Goal: Information Seeking & Learning: Learn about a topic

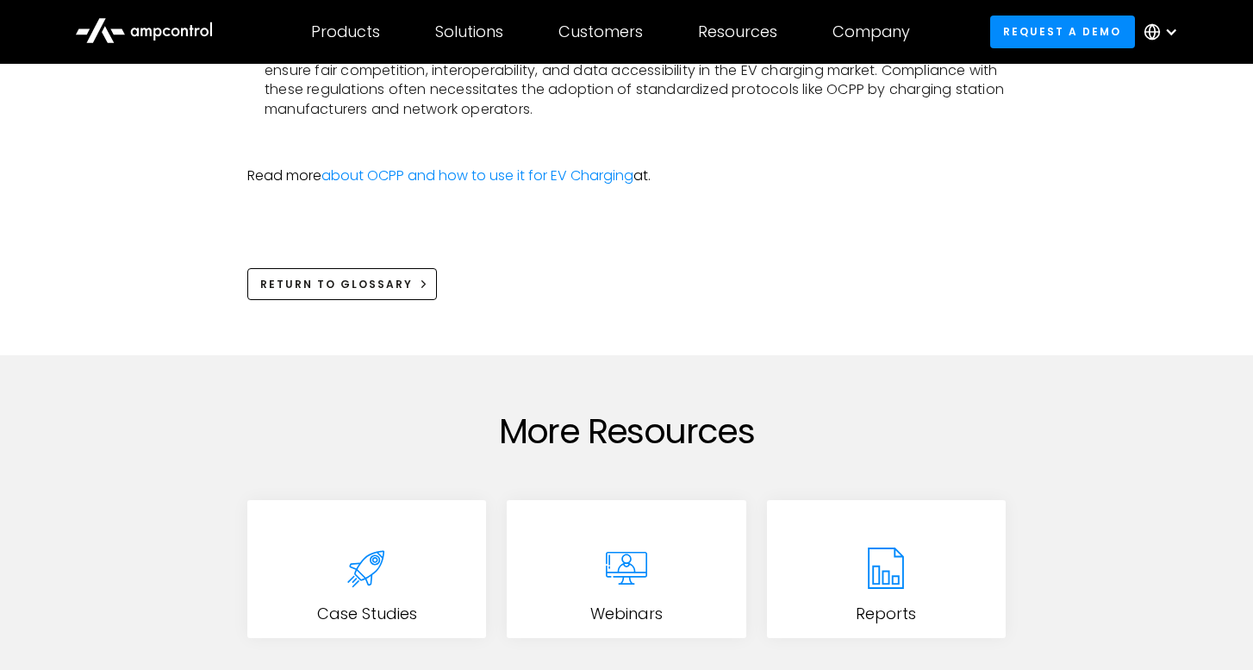
scroll to position [1205, 0]
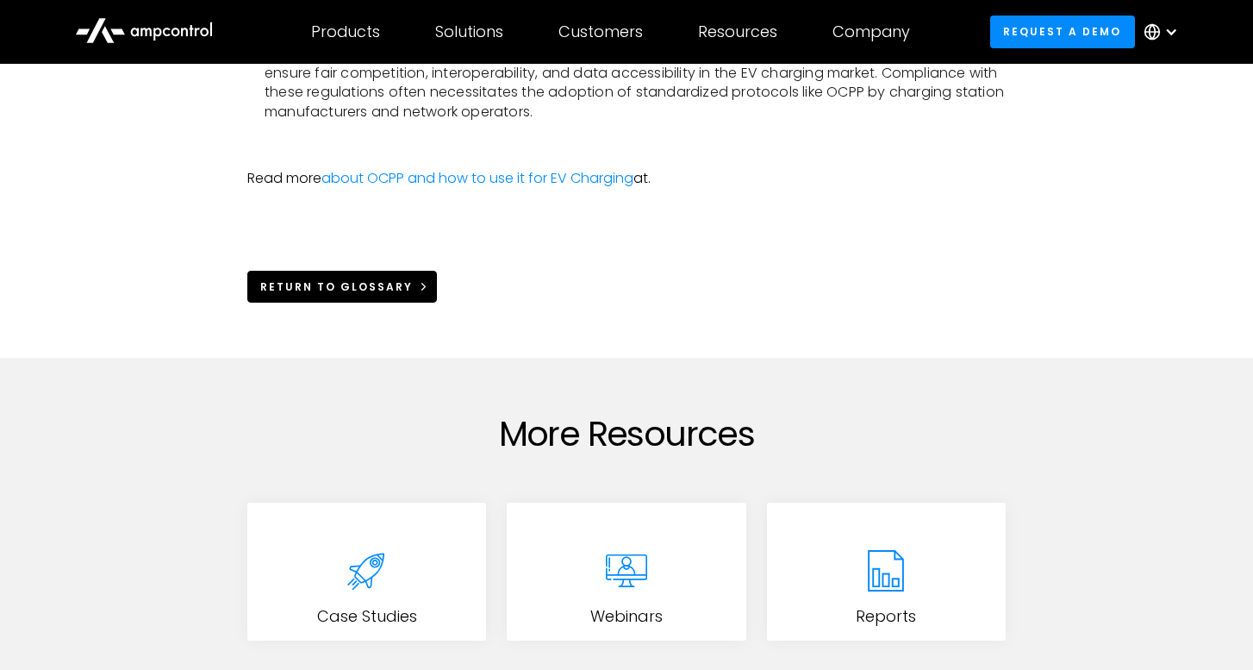
click at [414, 285] on link "Return to Glossary" at bounding box center [342, 287] width 190 height 32
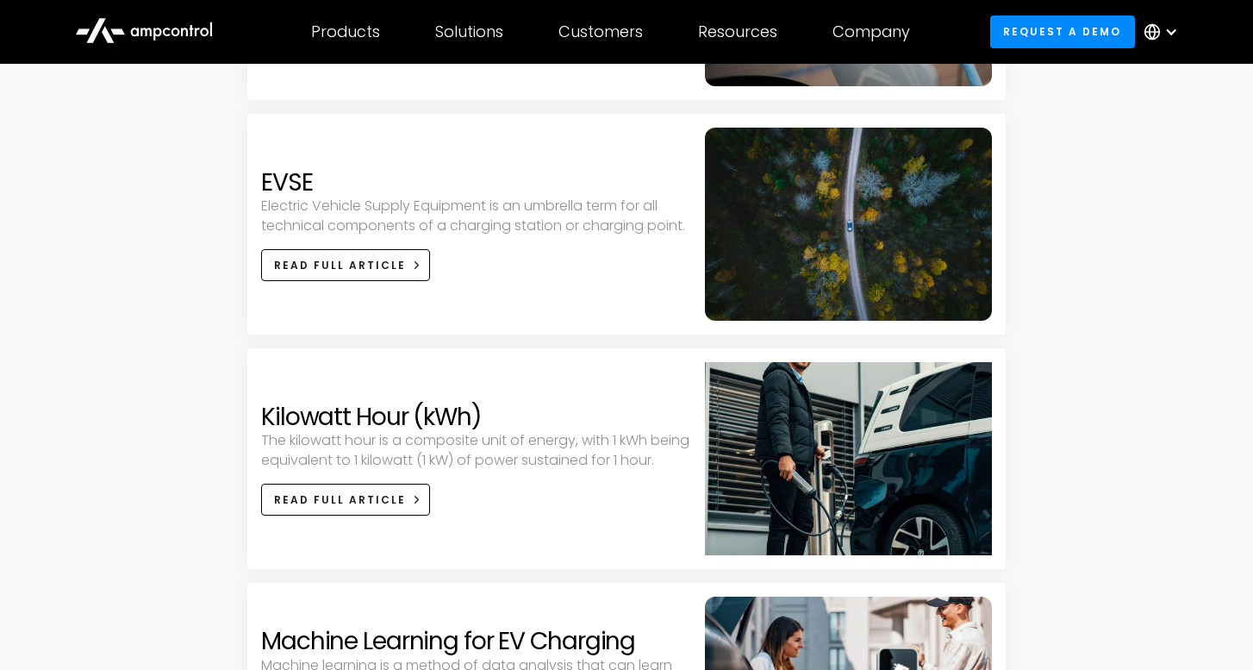
scroll to position [1643, 0]
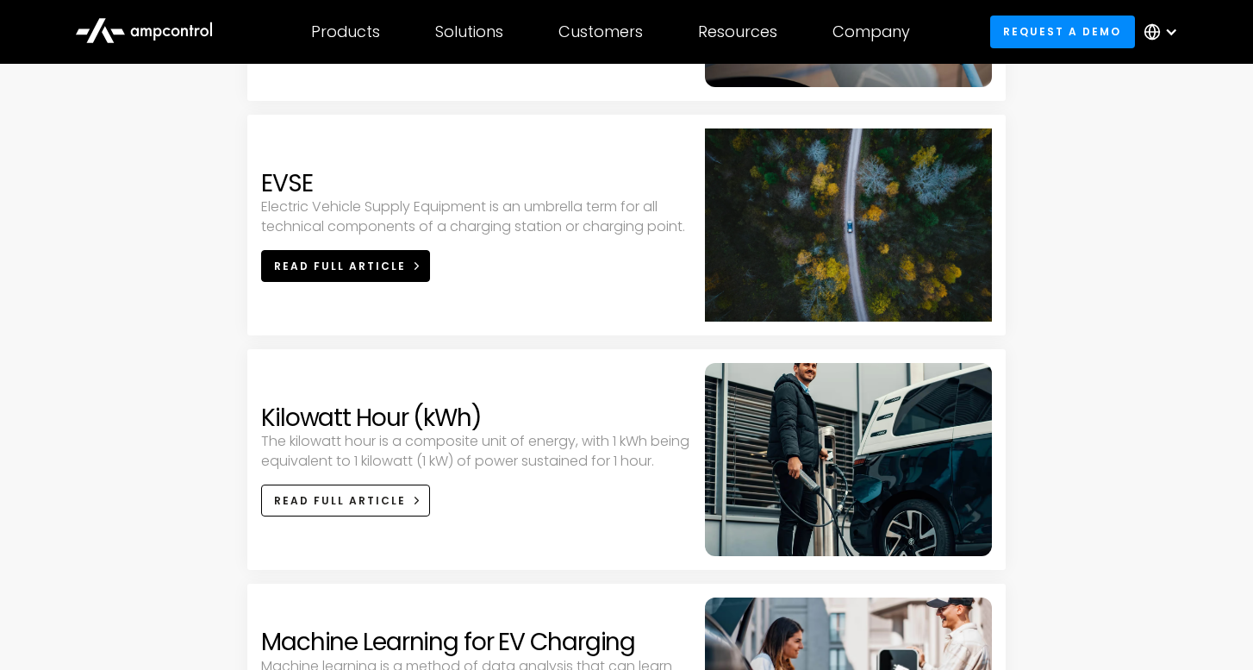
click at [373, 256] on link "Read full article" at bounding box center [345, 266] width 169 height 32
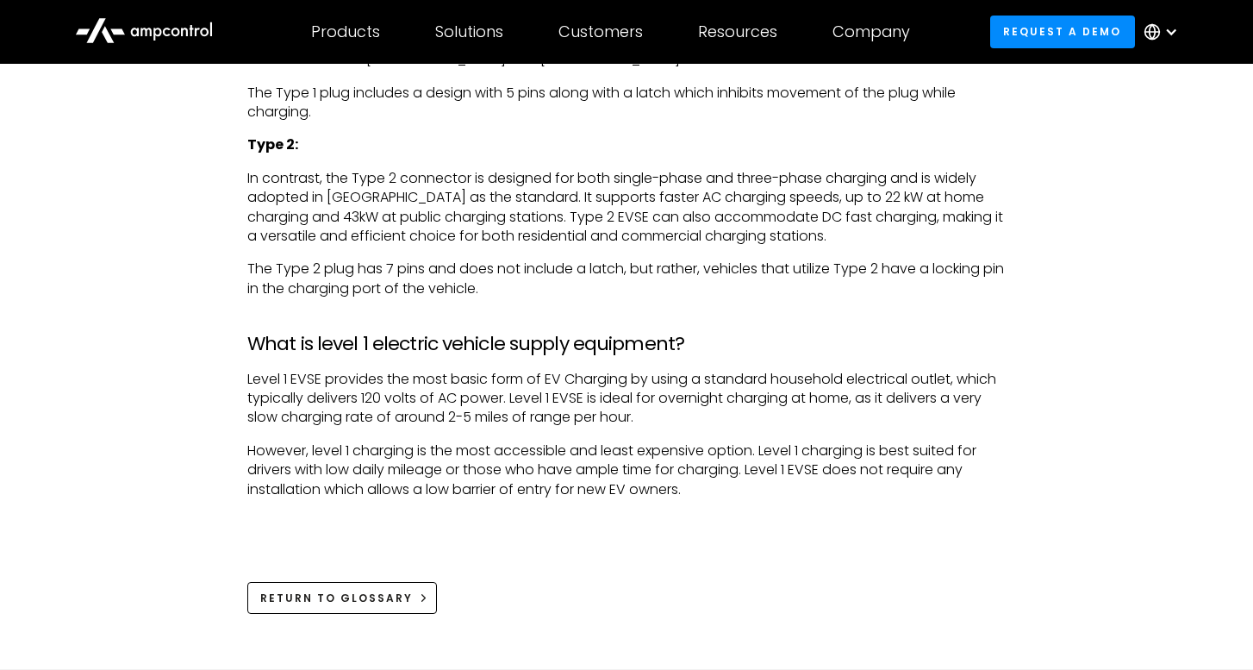
scroll to position [1094, 0]
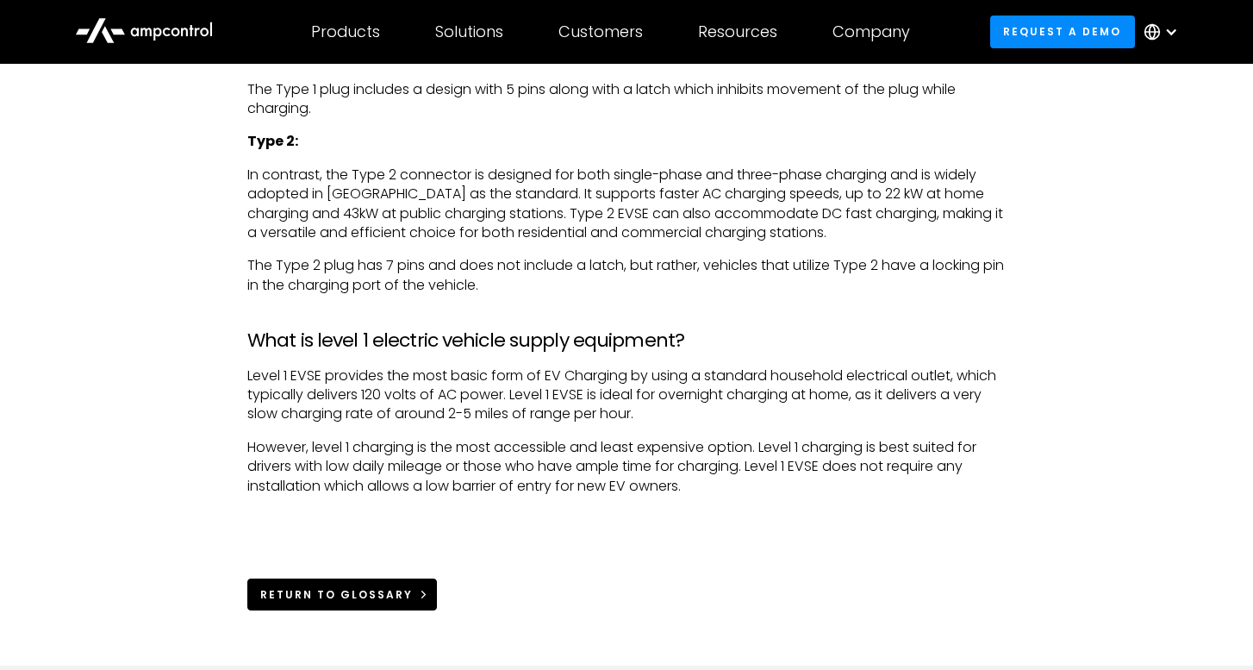
click at [407, 581] on link "Return to Glossary" at bounding box center [342, 594] width 190 height 32
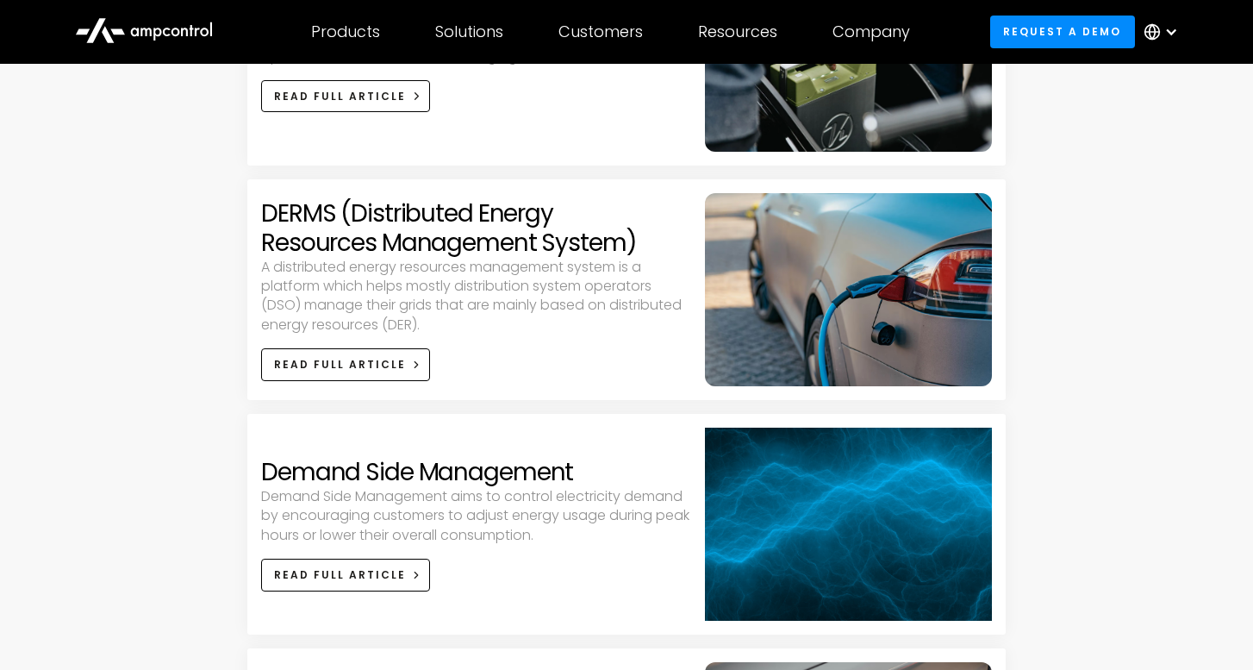
scroll to position [876, 0]
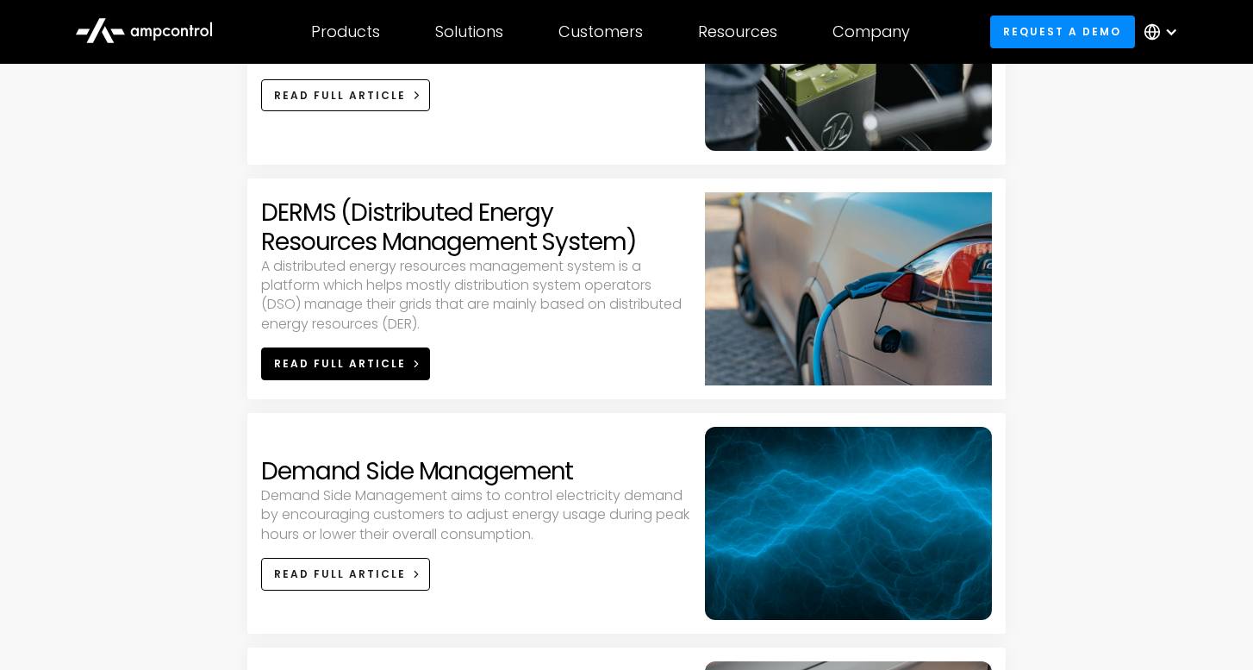
click at [355, 367] on div "Read full article" at bounding box center [340, 364] width 132 height 16
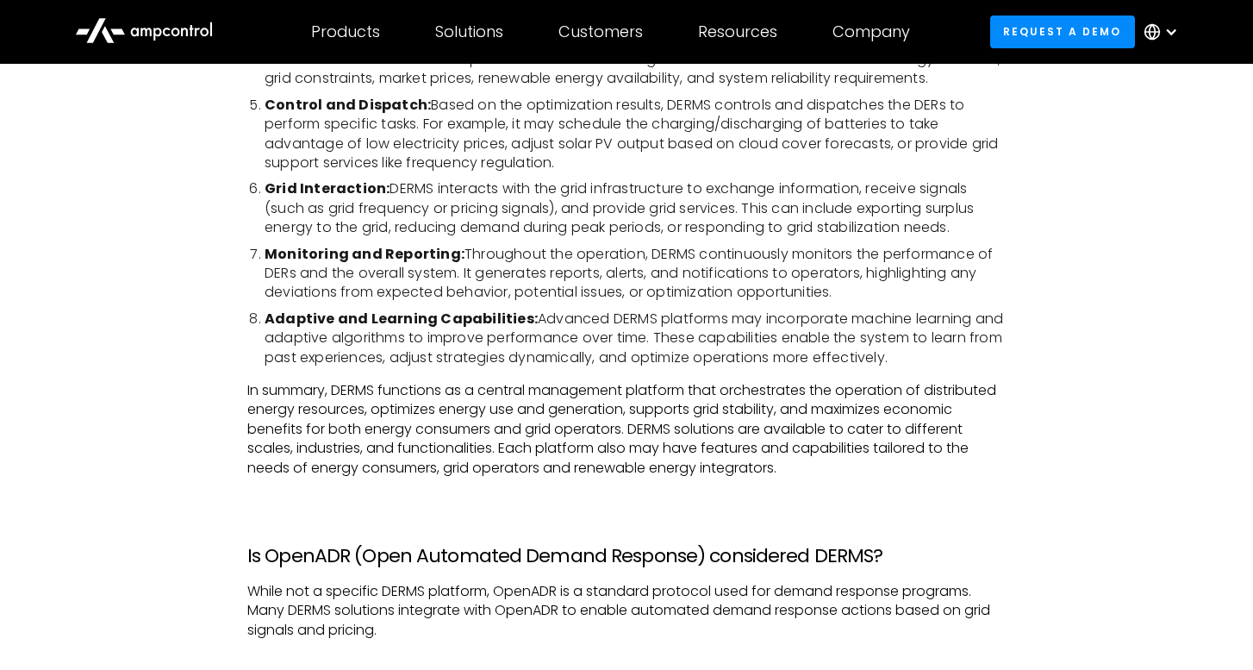
scroll to position [988, 0]
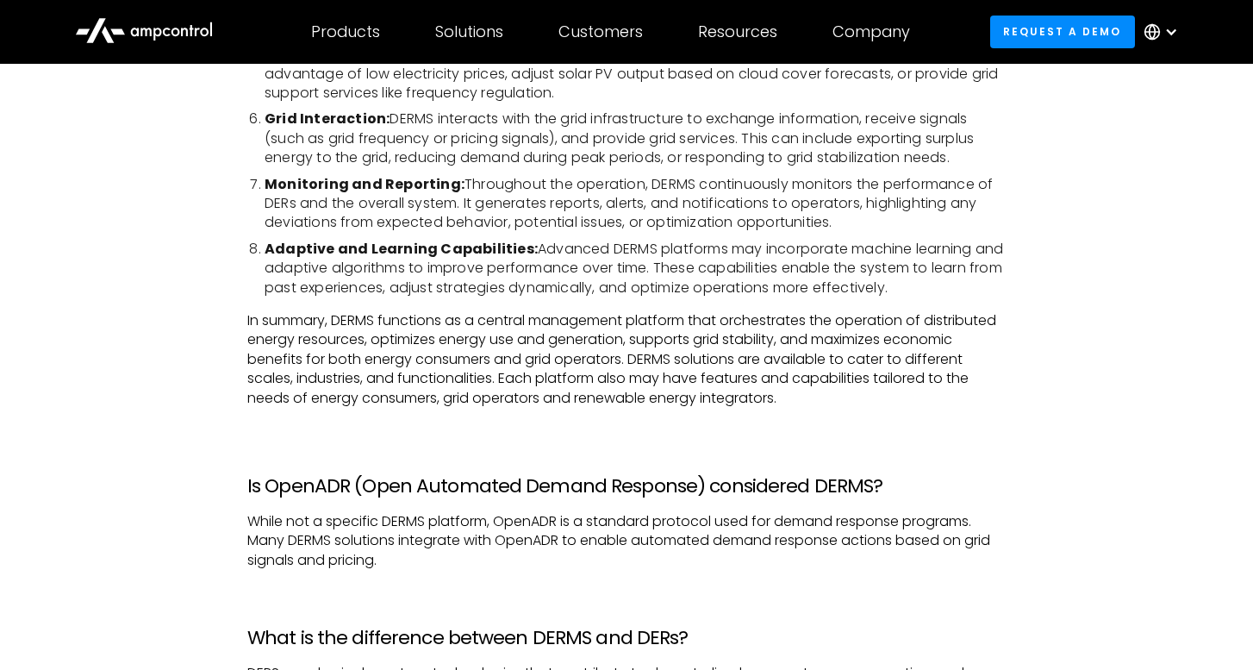
click at [617, 421] on p "‍" at bounding box center [626, 430] width 758 height 19
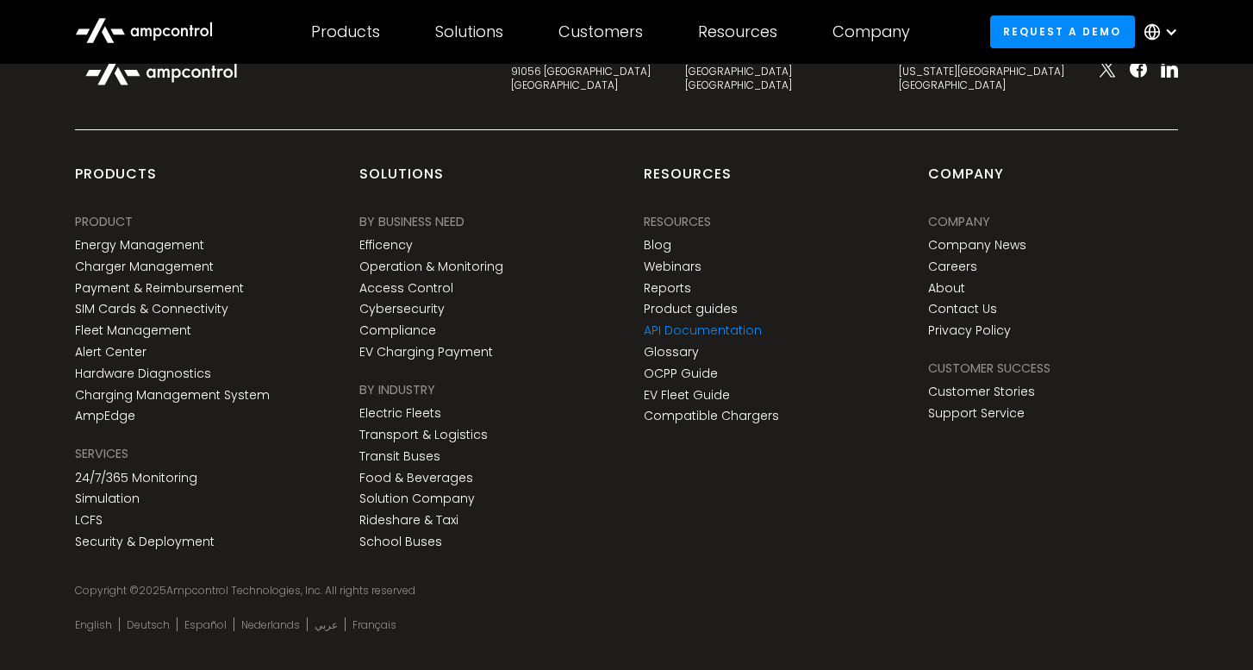
scroll to position [3508, 0]
click at [425, 450] on link "Transit Buses" at bounding box center [399, 457] width 81 height 15
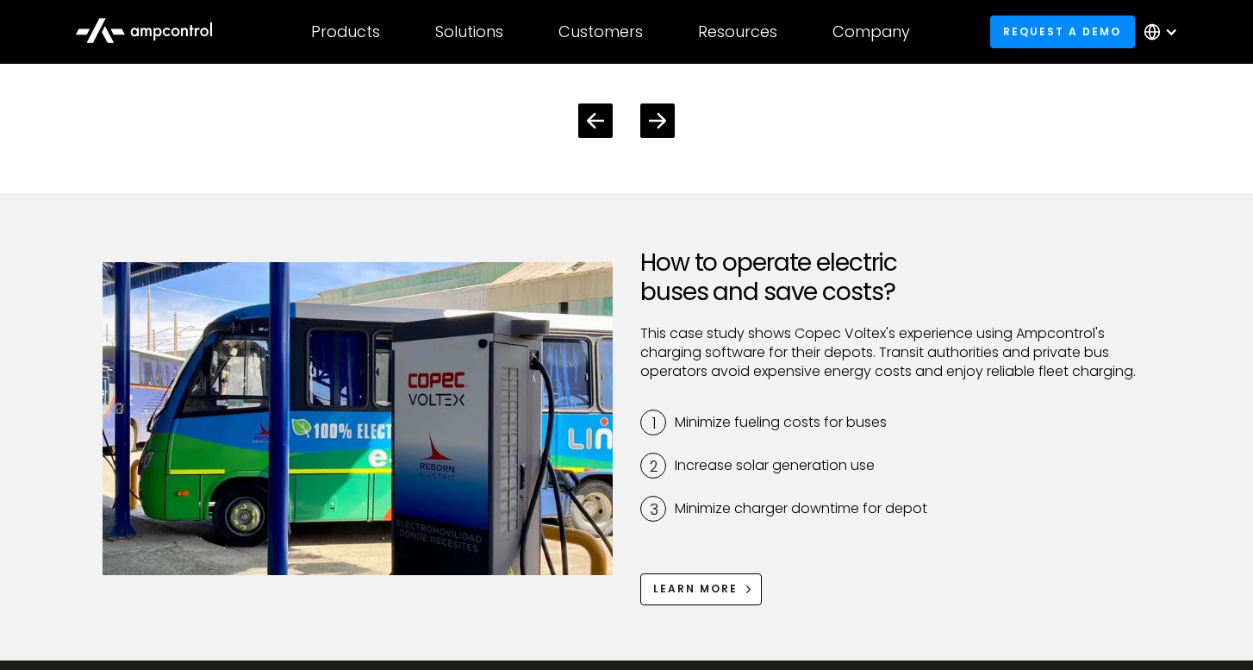
scroll to position [4736, 0]
